Goal: Information Seeking & Learning: Learn about a topic

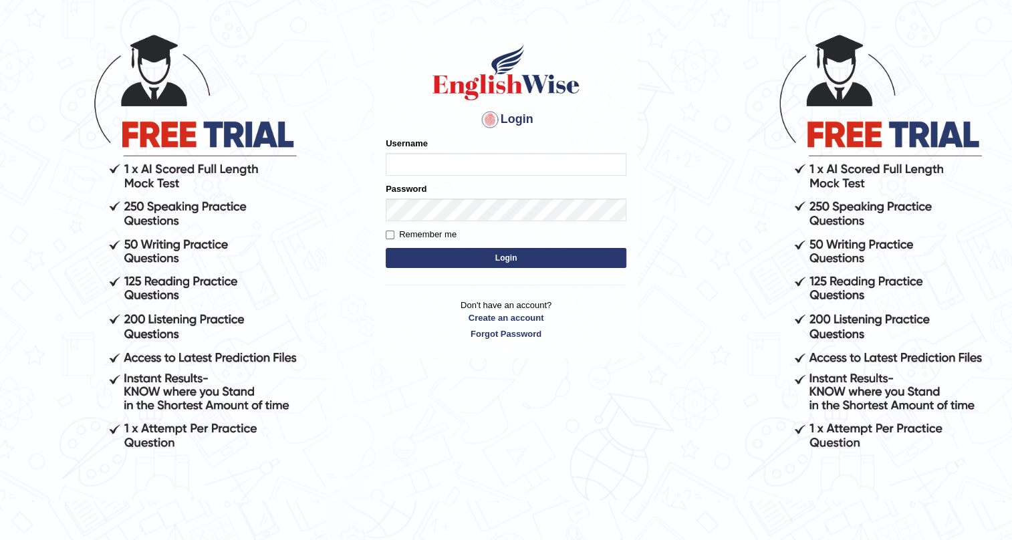
scroll to position [122, 0]
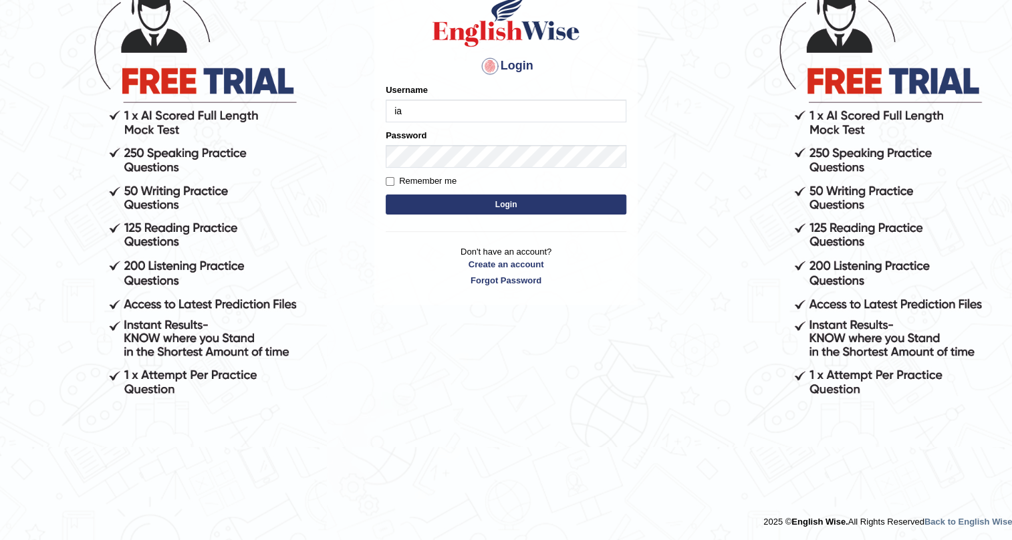
type input "iamsanjaiz"
click at [396, 169] on form "Please fix the following errors: Username iamsanjaiz Password Remember me Login" at bounding box center [506, 151] width 241 height 134
type input "iamsanjaiz"
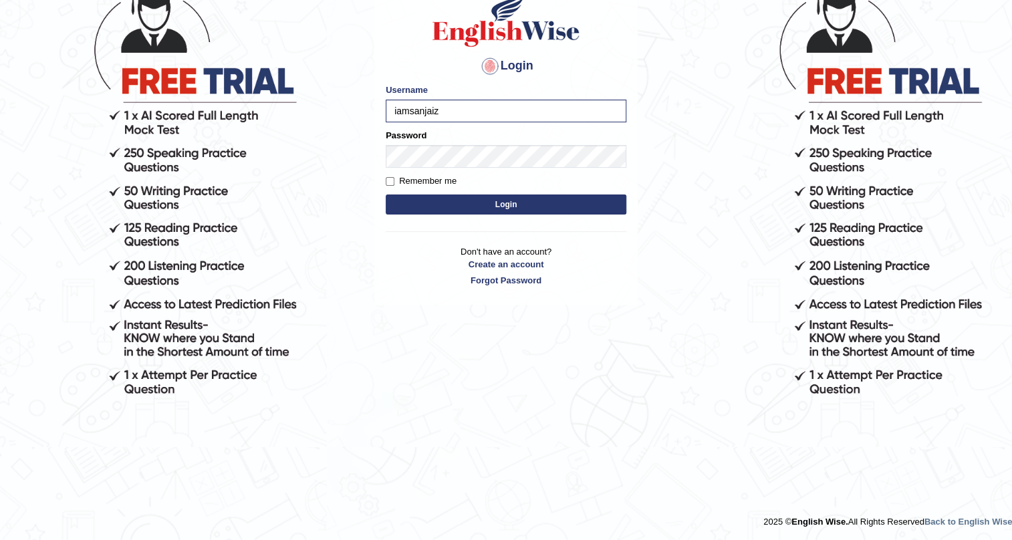
click at [457, 138] on div "Password" at bounding box center [506, 148] width 241 height 39
click at [386, 195] on button "Login" at bounding box center [506, 205] width 241 height 20
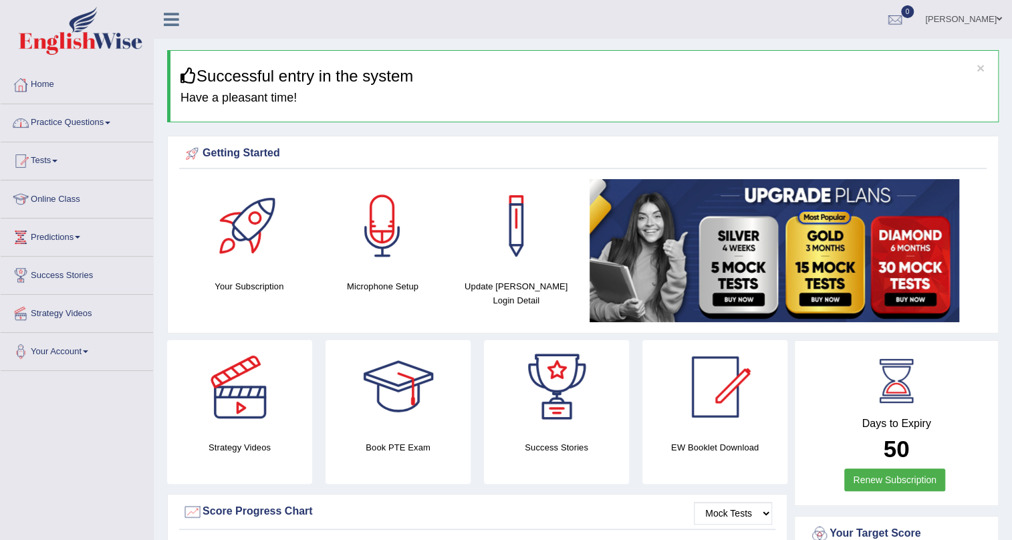
click at [63, 108] on link "Practice Questions" at bounding box center [77, 120] width 152 height 33
click at [55, 122] on link "Practice Questions" at bounding box center [77, 120] width 152 height 33
click at [68, 124] on link "Practice Questions" at bounding box center [77, 120] width 152 height 33
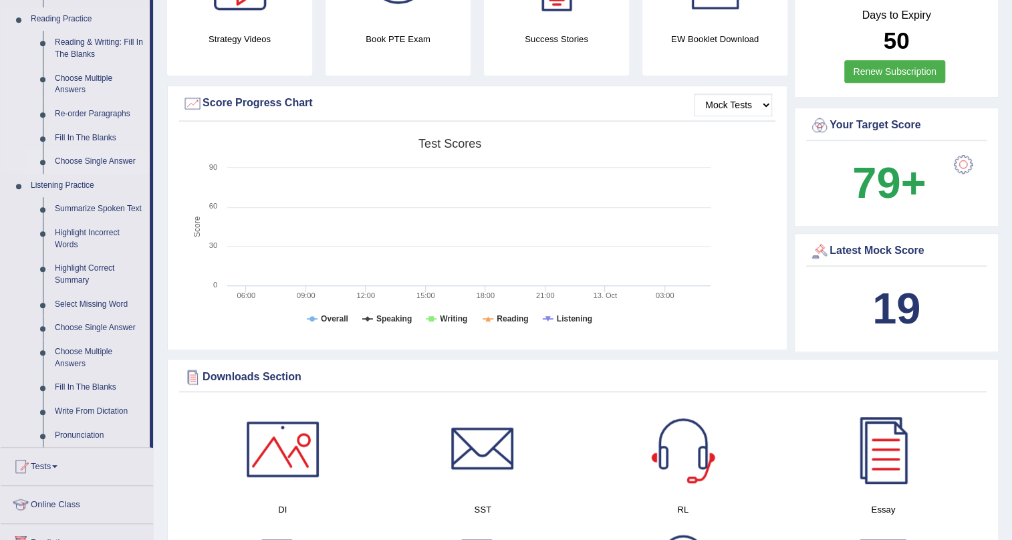
scroll to position [547, 0]
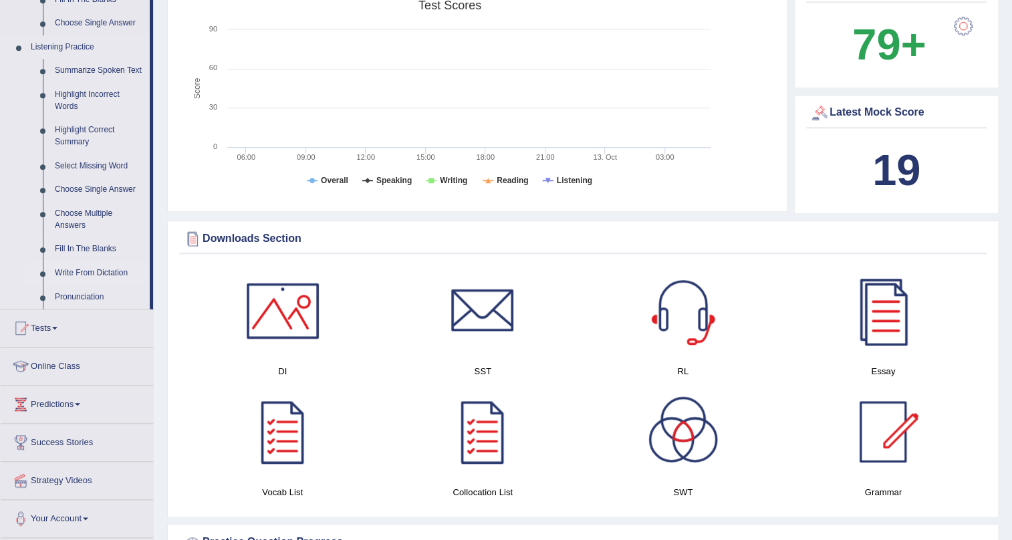
click at [96, 268] on link "Write From Dictation" at bounding box center [99, 273] width 101 height 24
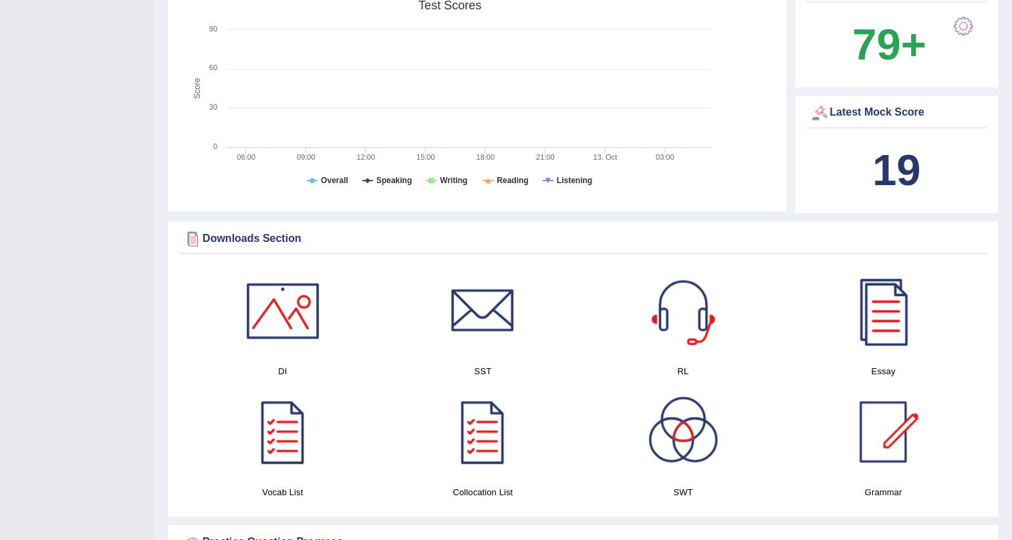
scroll to position [352, 0]
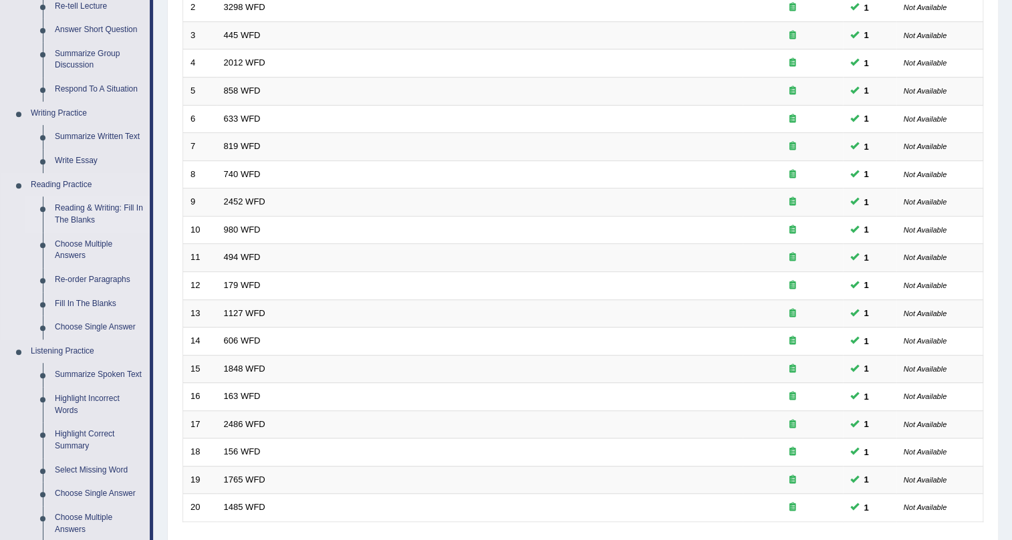
click at [84, 207] on link "Reading & Writing: Fill In The Blanks" at bounding box center [99, 214] width 101 height 35
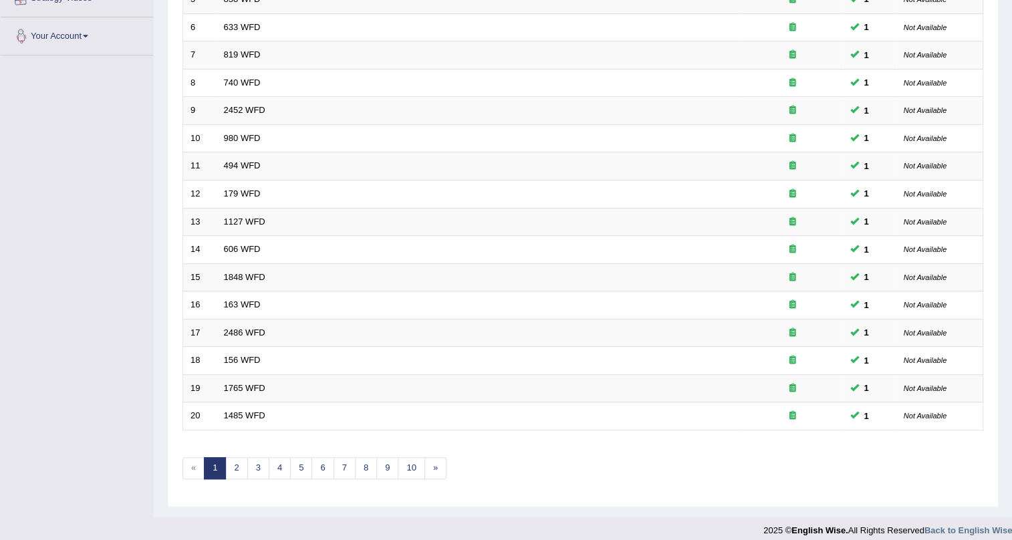
scroll to position [343, 0]
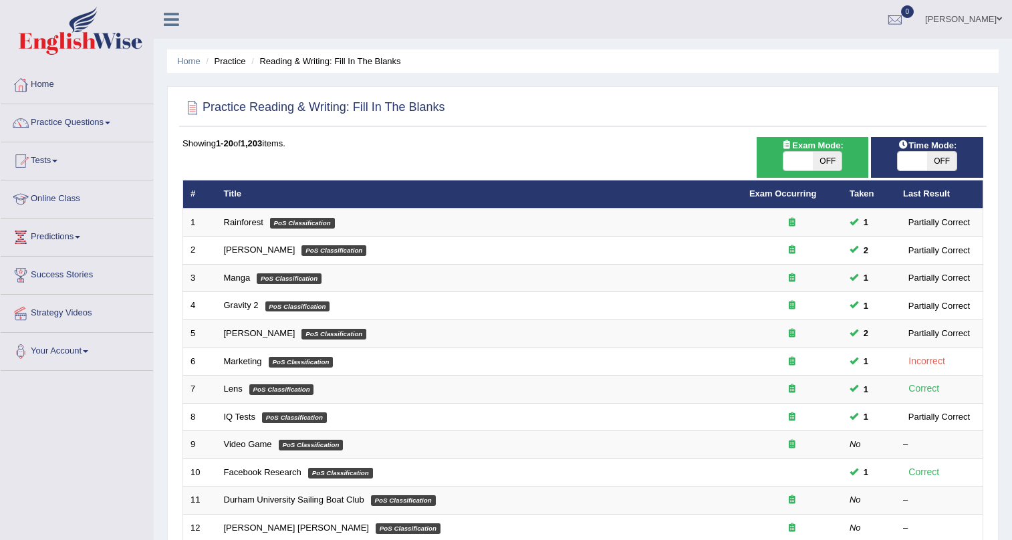
click at [247, 201] on table "# Title Exam Occurring Taken Last Result 1 Rainforest PoS Classification 1 Part…" at bounding box center [582, 472] width 801 height 585
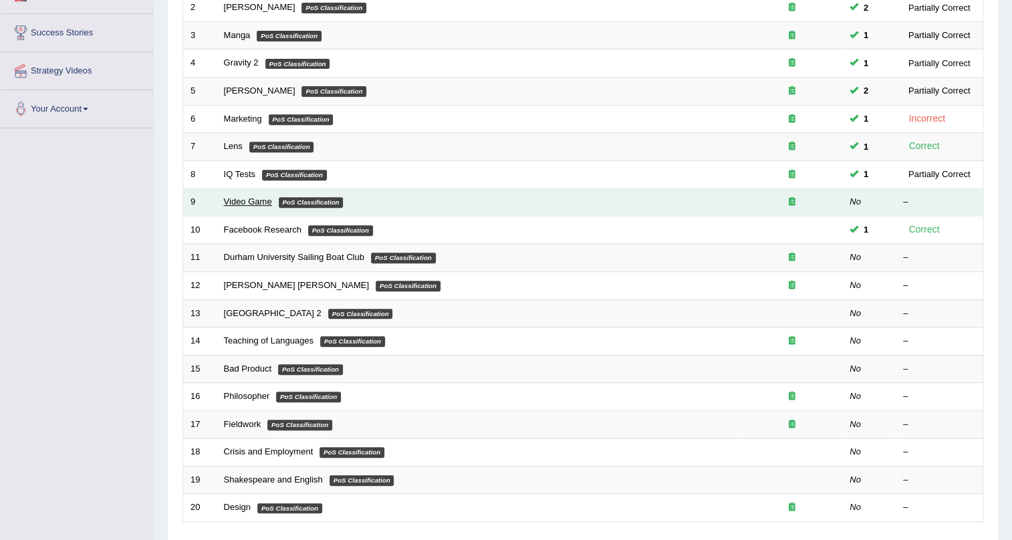
click at [246, 201] on link "Video Game" at bounding box center [248, 202] width 48 height 10
